Goal: Navigation & Orientation: Find specific page/section

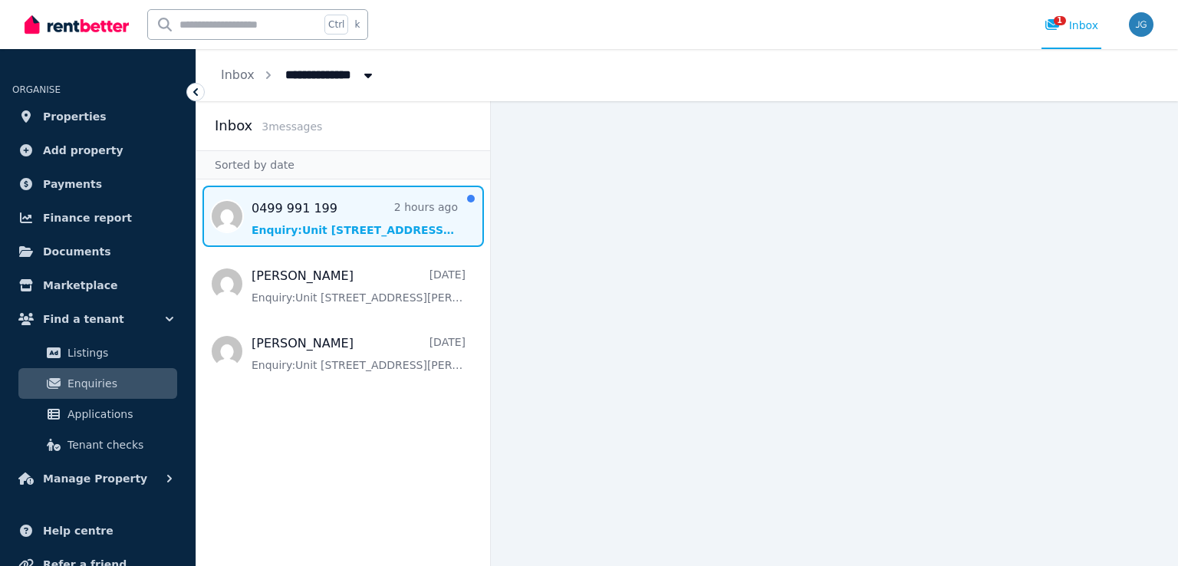
click at [362, 222] on span "Message list" at bounding box center [343, 216] width 294 height 61
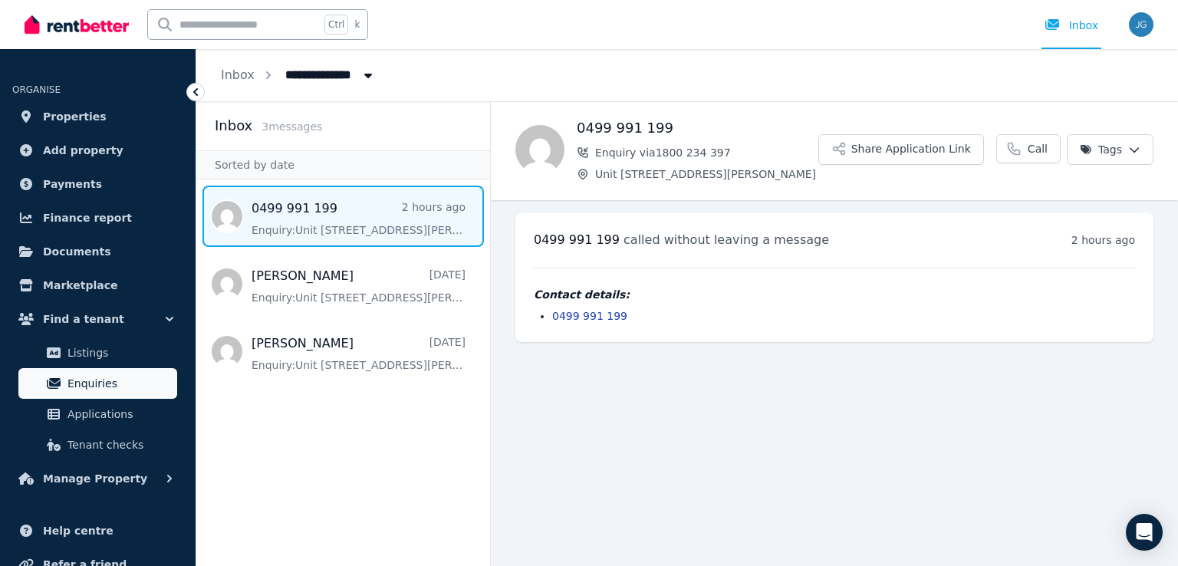
click at [128, 379] on span "Enquiries" at bounding box center [119, 383] width 104 height 18
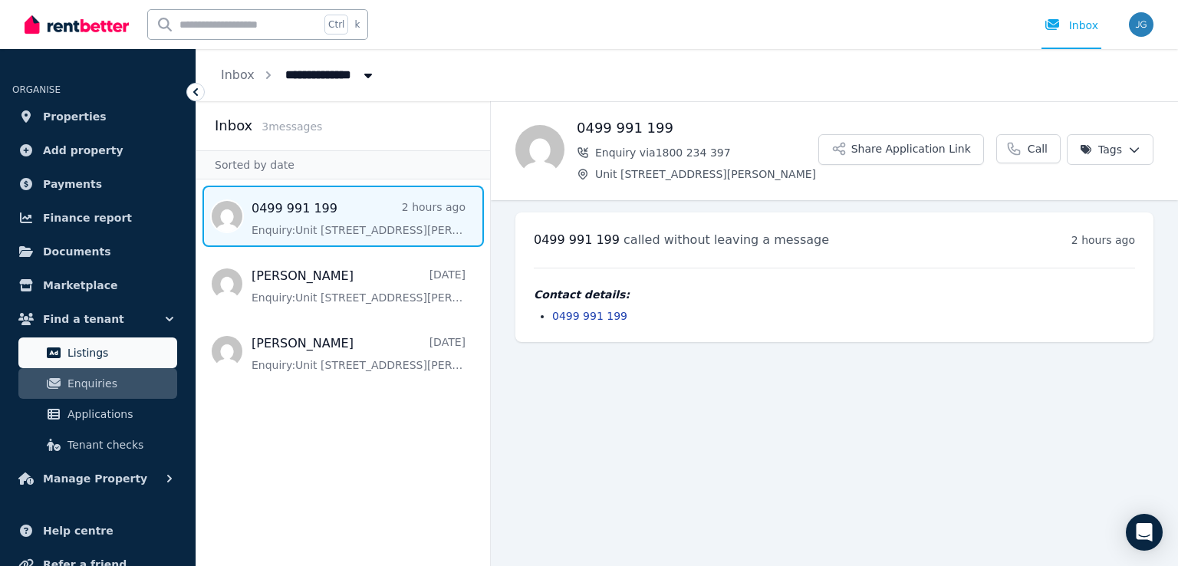
click at [142, 357] on span "Listings" at bounding box center [119, 353] width 104 height 18
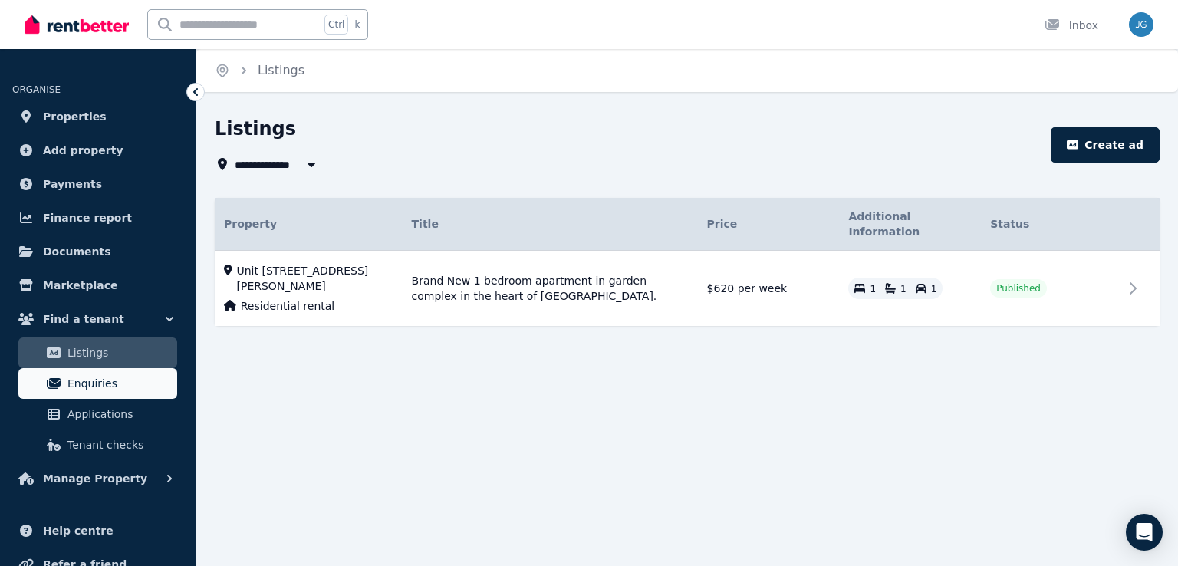
click at [140, 378] on span "Enquiries" at bounding box center [119, 383] width 104 height 18
